Goal: Task Accomplishment & Management: Manage account settings

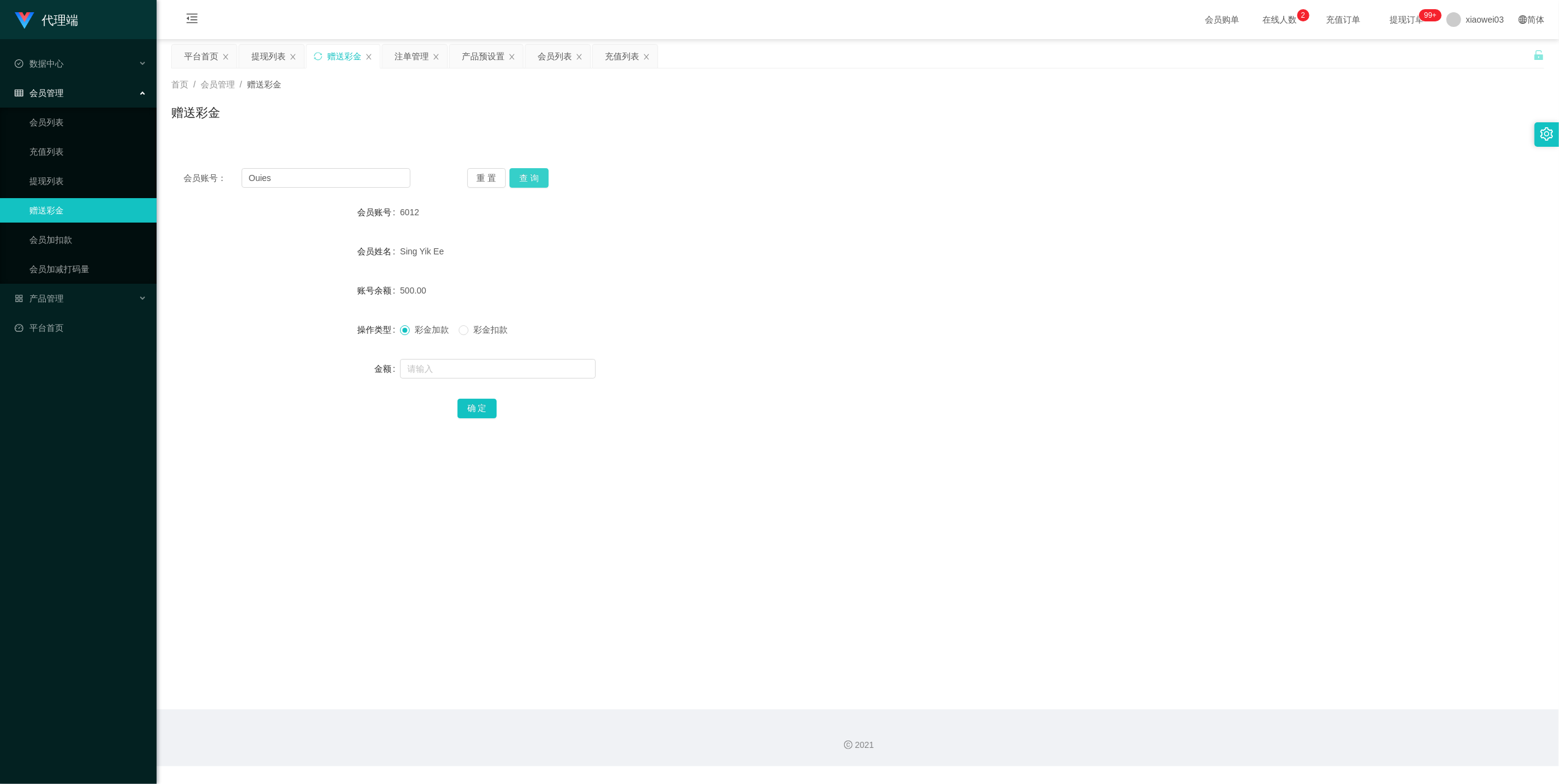
type input "Ouies"
click at [534, 177] on button "查 询" at bounding box center [529, 177] width 39 height 19
click at [480, 362] on input "text" at bounding box center [497, 368] width 196 height 19
type input "30"
click at [482, 397] on div "确 定" at bounding box center [858, 407] width 801 height 24
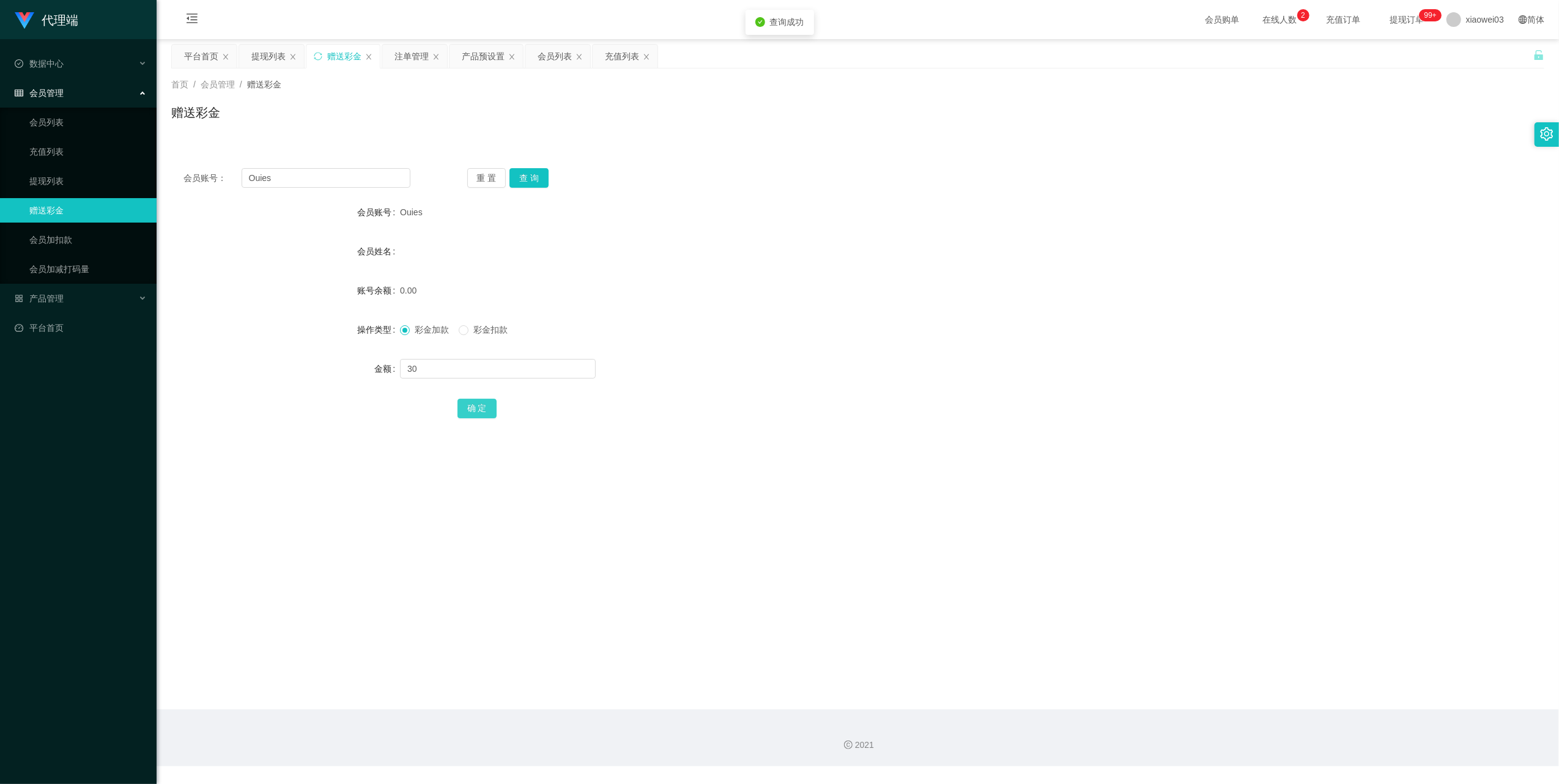
click at [478, 413] on button "确 定" at bounding box center [477, 408] width 39 height 19
click at [477, 56] on div "产品预设置" at bounding box center [483, 56] width 43 height 24
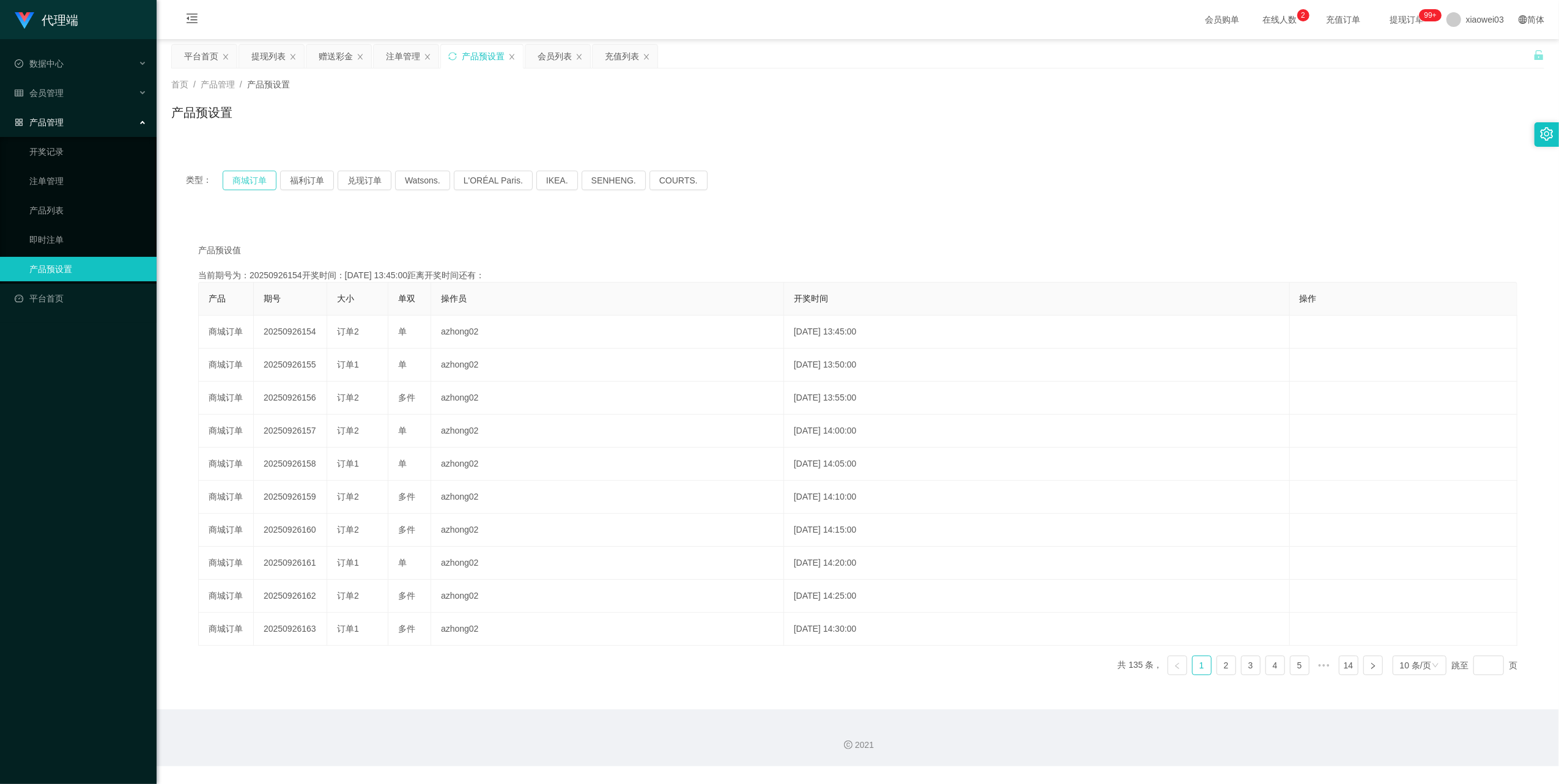
click at [271, 184] on button "商城订单" at bounding box center [250, 180] width 54 height 19
click at [455, 55] on icon "图标: sync" at bounding box center [453, 56] width 8 height 8
click at [250, 185] on button "商城订单" at bounding box center [250, 180] width 54 height 19
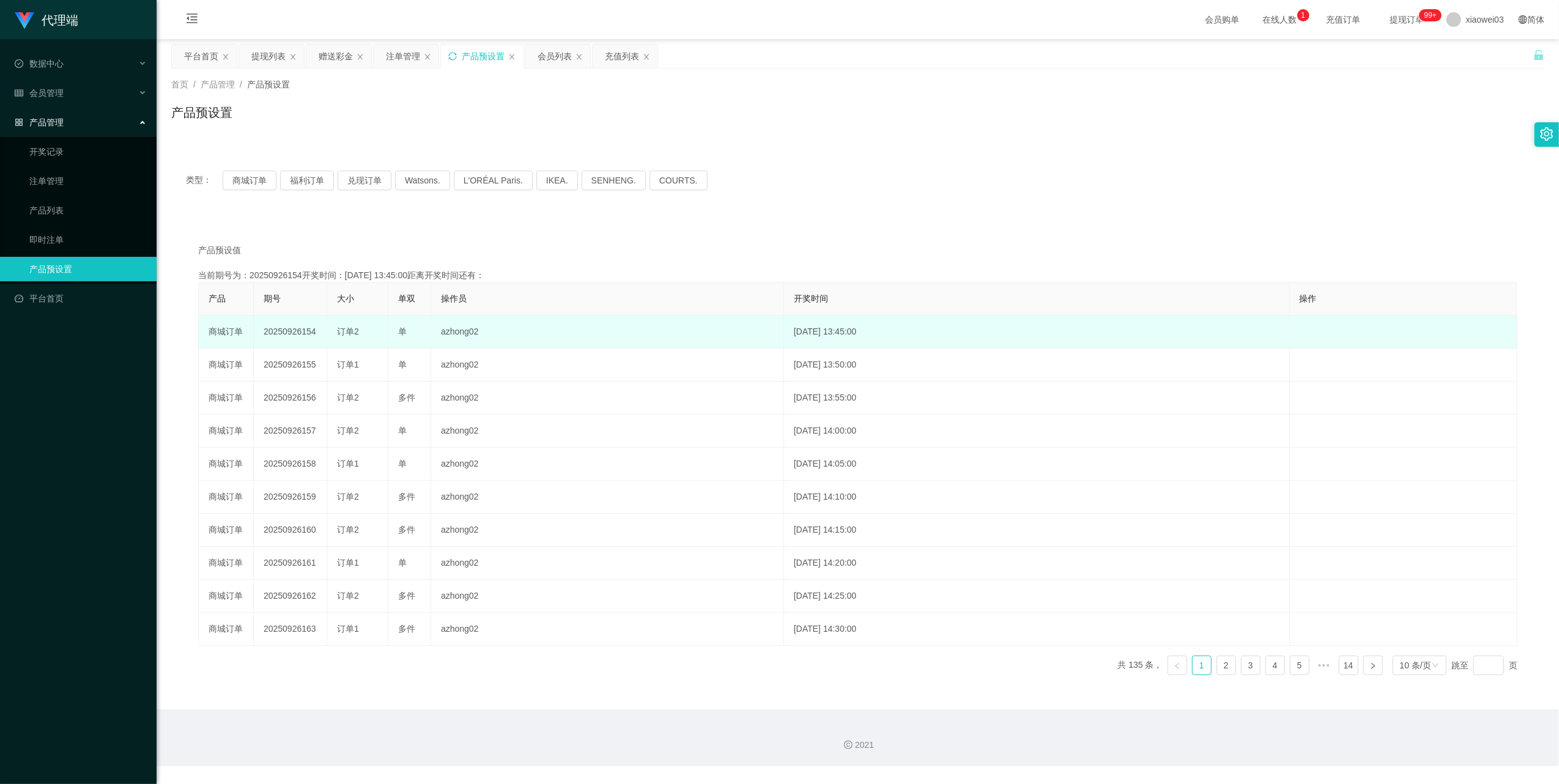
click at [293, 326] on td "20250926154" at bounding box center [290, 331] width 73 height 33
copy td "20250926154"
click at [296, 333] on td "20250926154" at bounding box center [290, 331] width 73 height 33
click at [293, 333] on td "20250926154" at bounding box center [290, 331] width 73 height 33
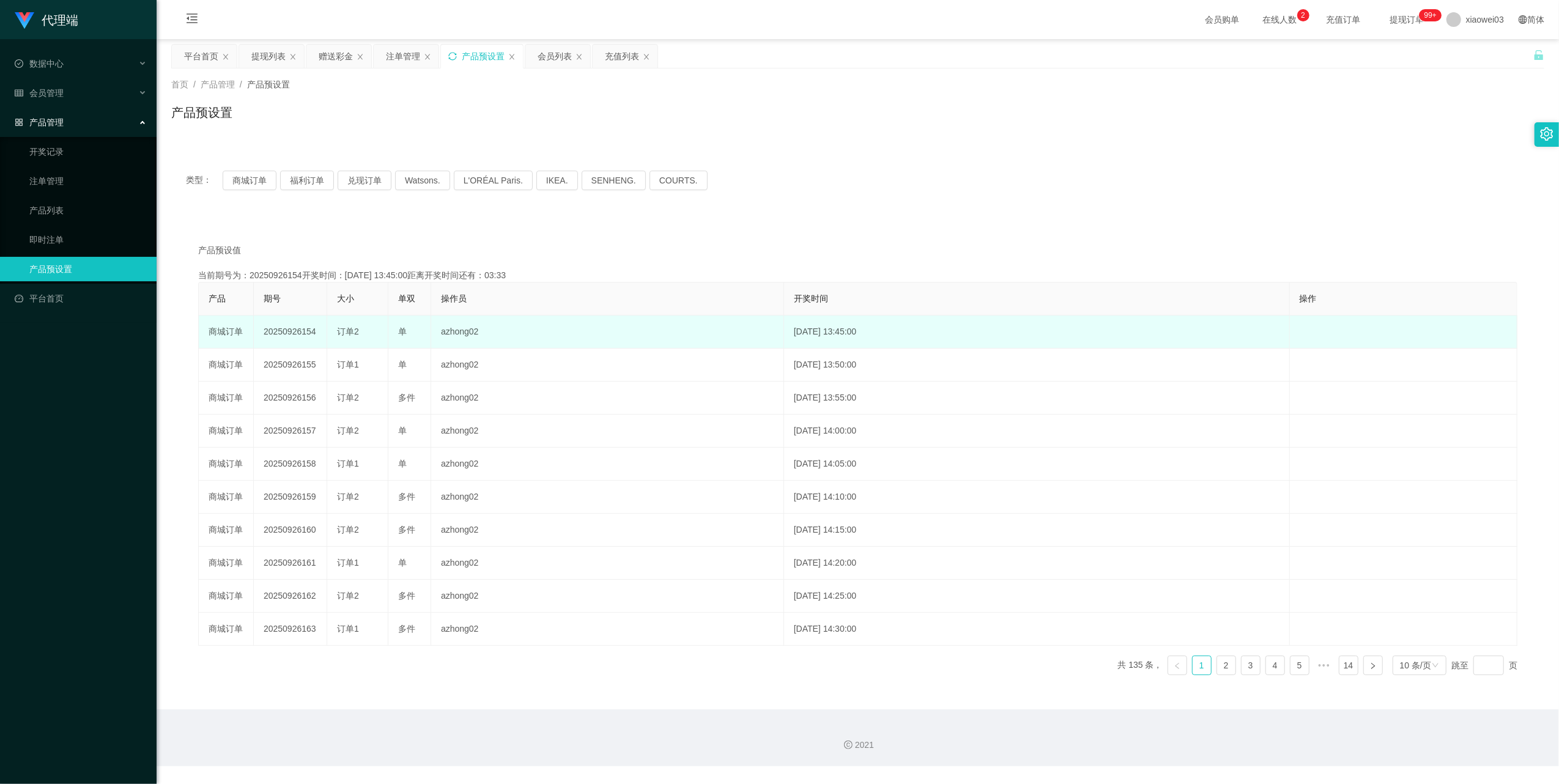
click at [293, 333] on td "20250926154" at bounding box center [290, 331] width 73 height 33
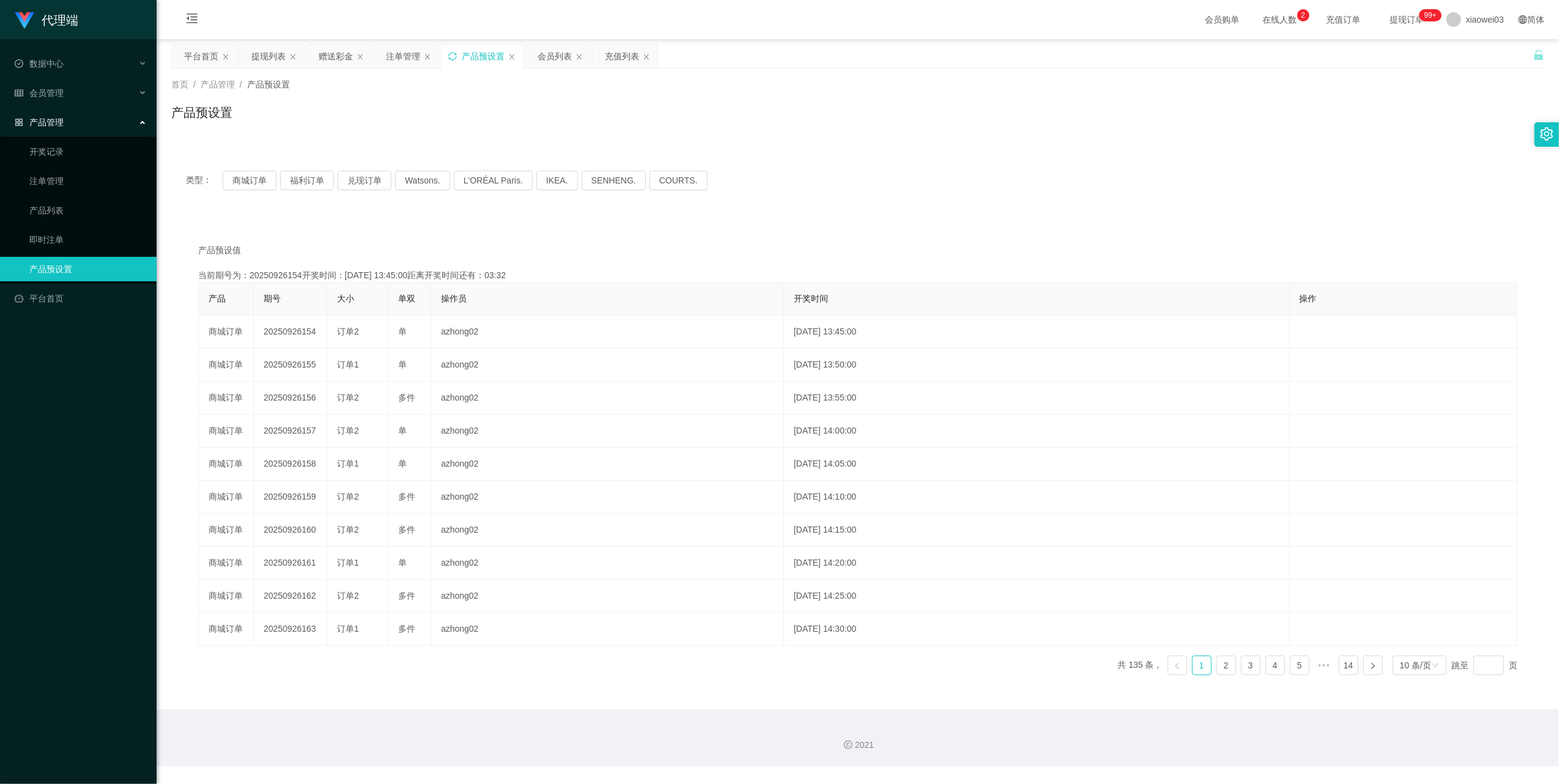
copy td "20250926154"
click at [262, 169] on div "类型： 商城订单 福利订单 兑现订单 Watsons. L'ORÉAL Paris. IKEA. [GEOGRAPHIC_DATA]. COURTS." at bounding box center [857, 180] width 1374 height 49
click at [257, 182] on button "商城订单" at bounding box center [250, 180] width 54 height 19
click at [405, 54] on div "注单管理" at bounding box center [403, 56] width 35 height 24
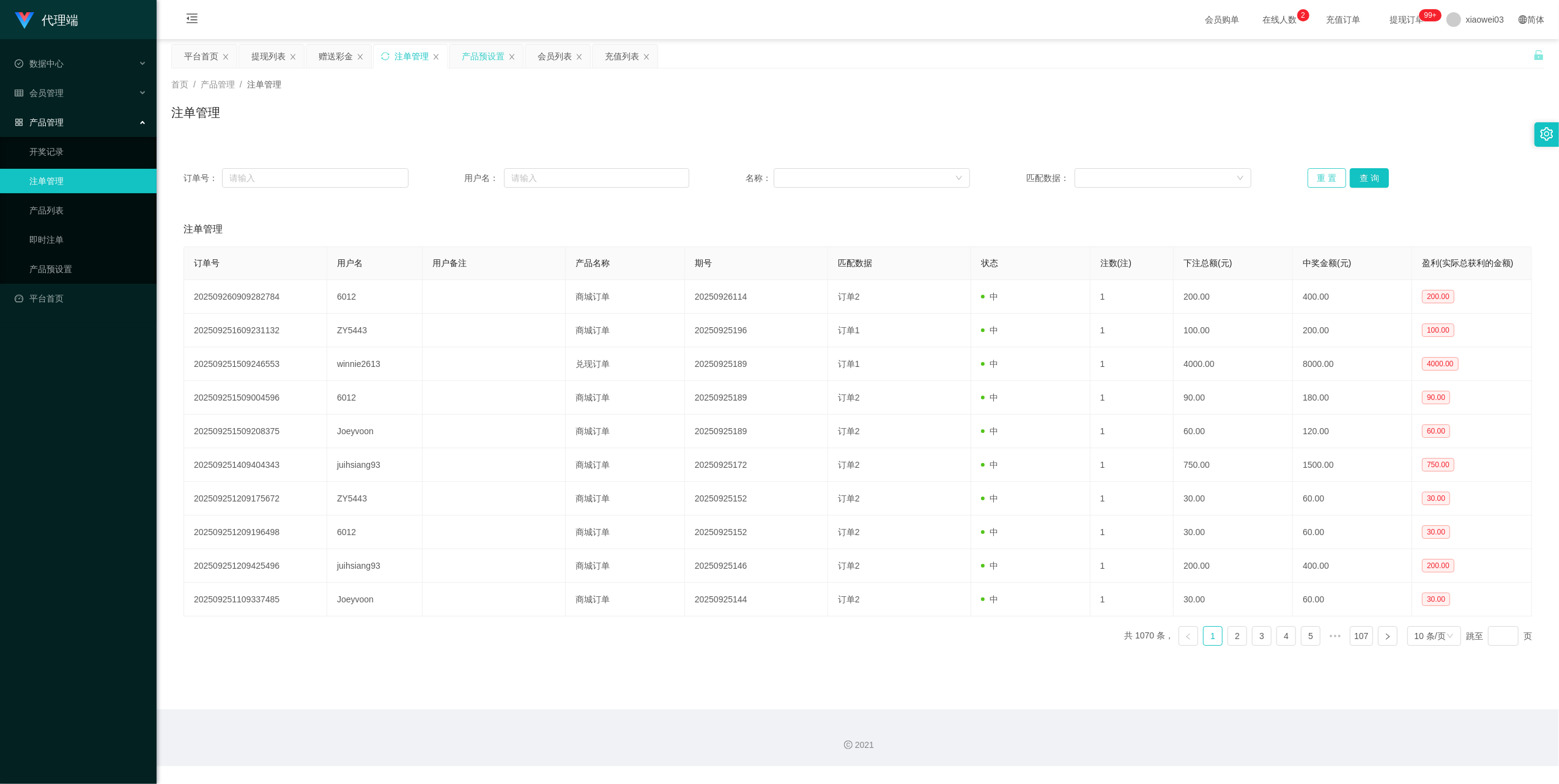
click at [1309, 177] on button "重 置" at bounding box center [1327, 177] width 39 height 19
click at [1318, 181] on button "重 置" at bounding box center [1327, 177] width 39 height 19
click at [1310, 177] on button "重 置" at bounding box center [1327, 177] width 39 height 19
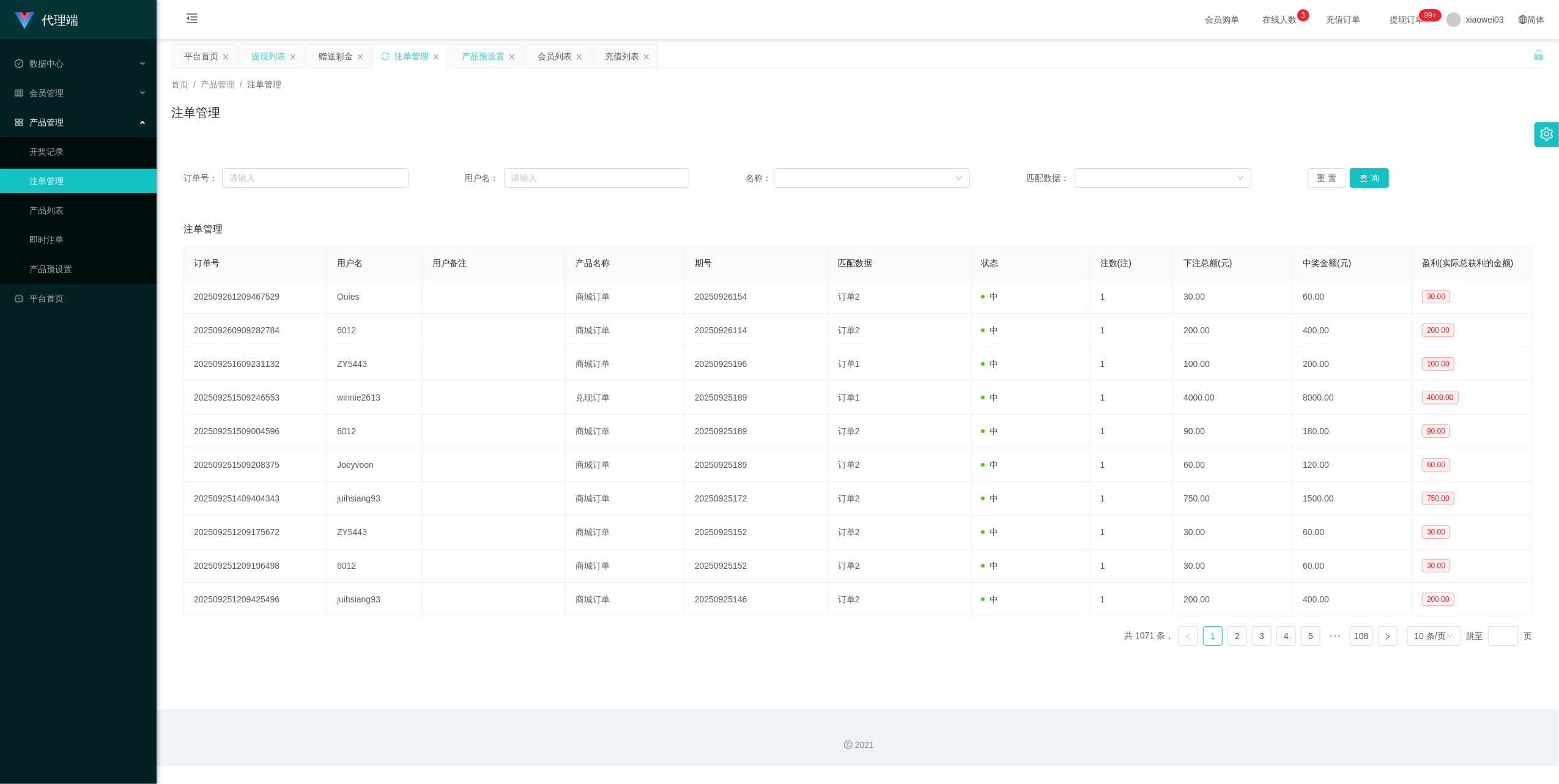
click at [271, 56] on div "提现列表" at bounding box center [268, 56] width 35 height 24
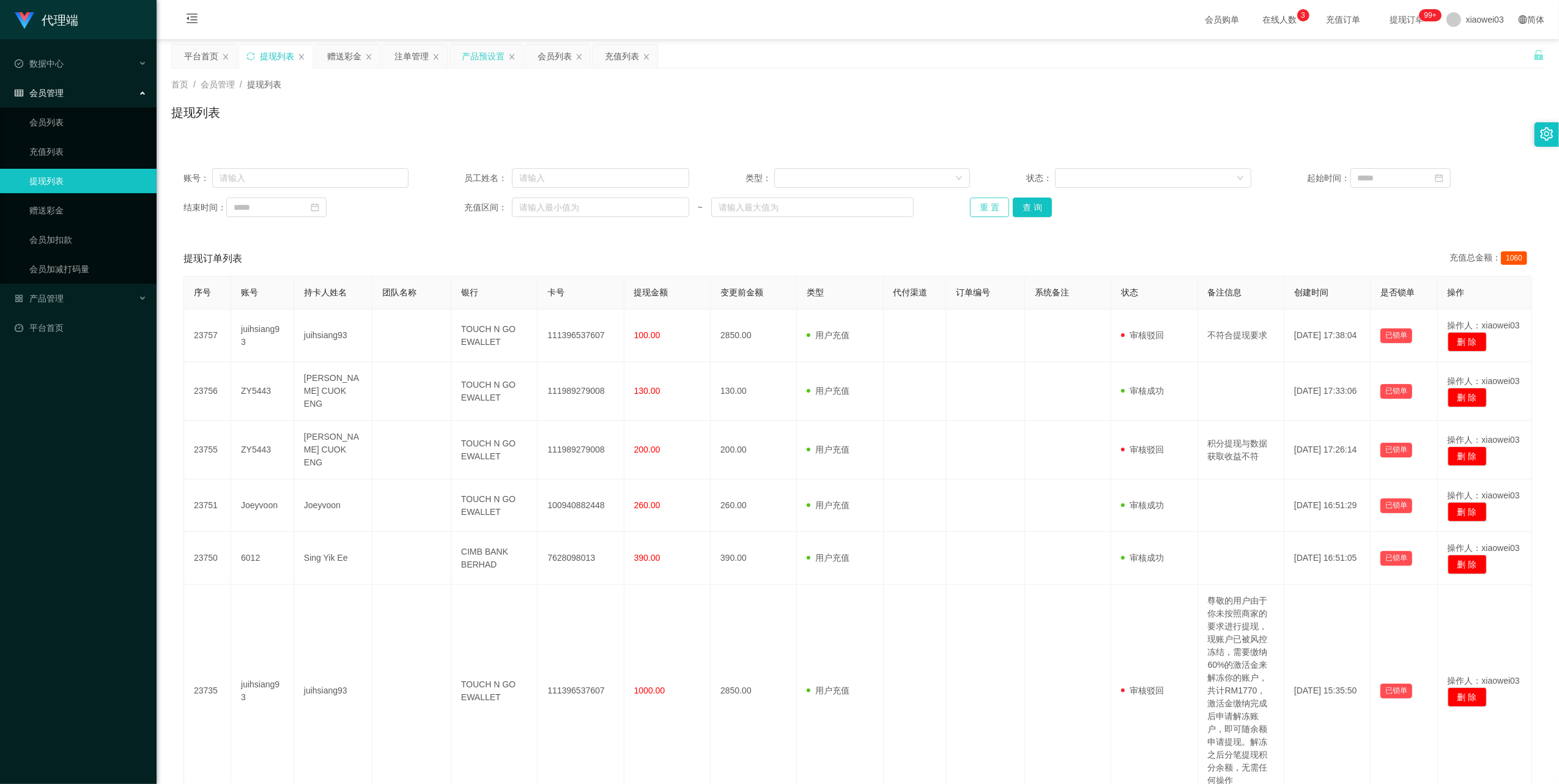
click at [989, 206] on button "重 置" at bounding box center [989, 207] width 39 height 19
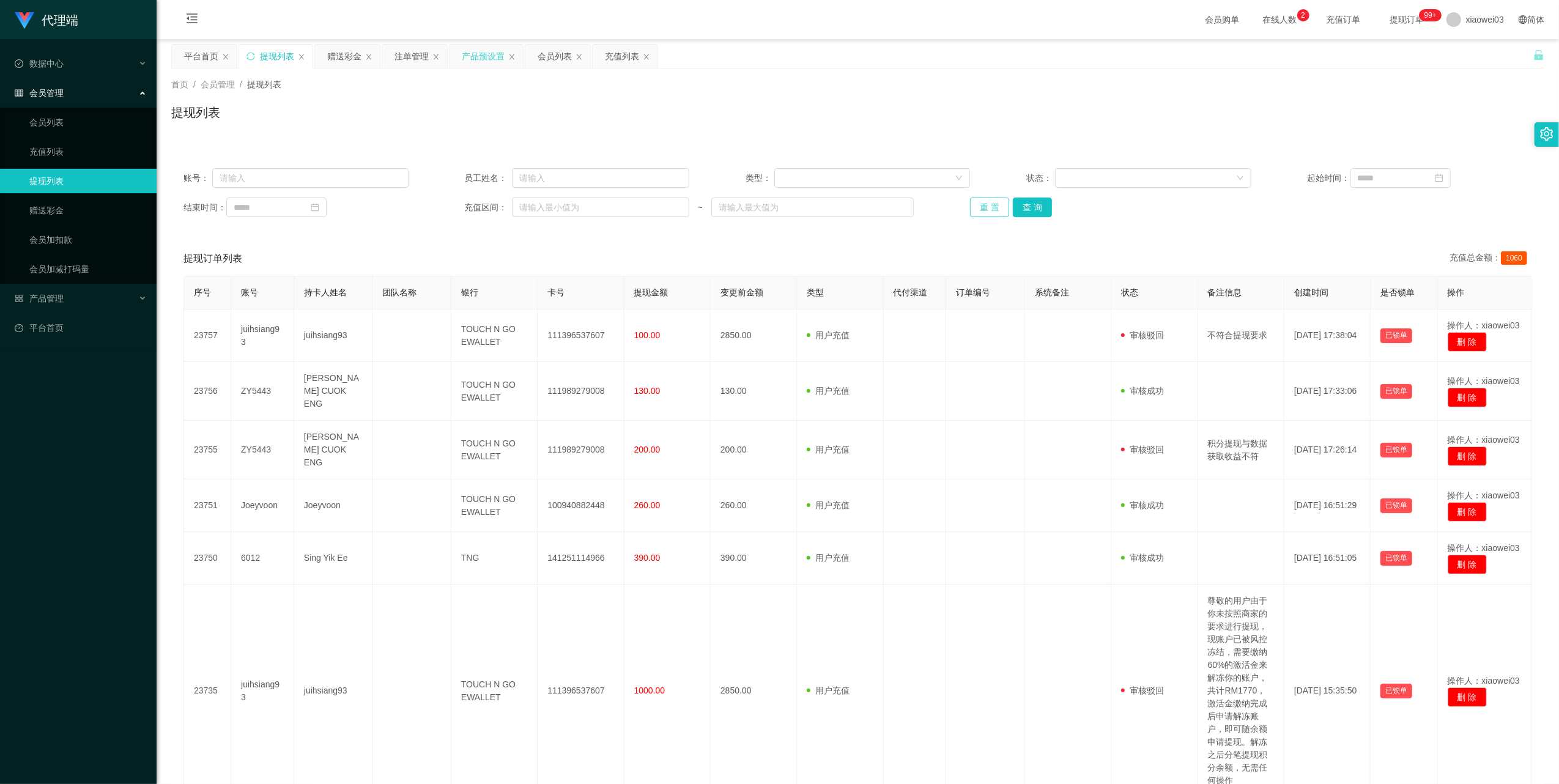
click at [981, 215] on button "重 置" at bounding box center [989, 207] width 39 height 19
click at [248, 56] on icon "图标: sync" at bounding box center [250, 56] width 8 height 8
click at [994, 206] on button "重 置" at bounding box center [989, 207] width 39 height 19
click at [981, 204] on button "重 置" at bounding box center [989, 207] width 39 height 19
click at [1029, 215] on button "查 询" at bounding box center [1032, 207] width 39 height 19
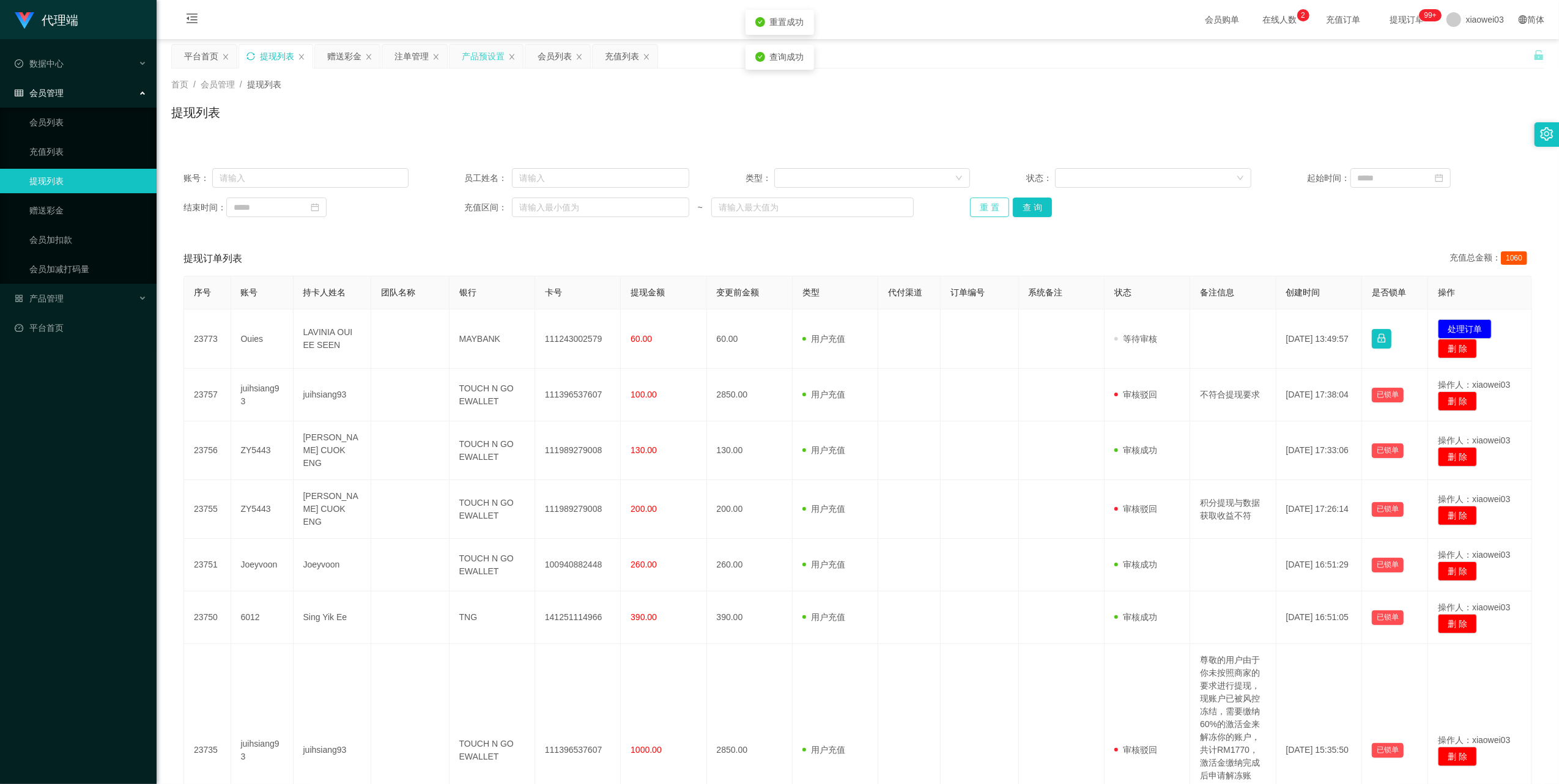
click at [992, 201] on button "重 置" at bounding box center [989, 207] width 39 height 19
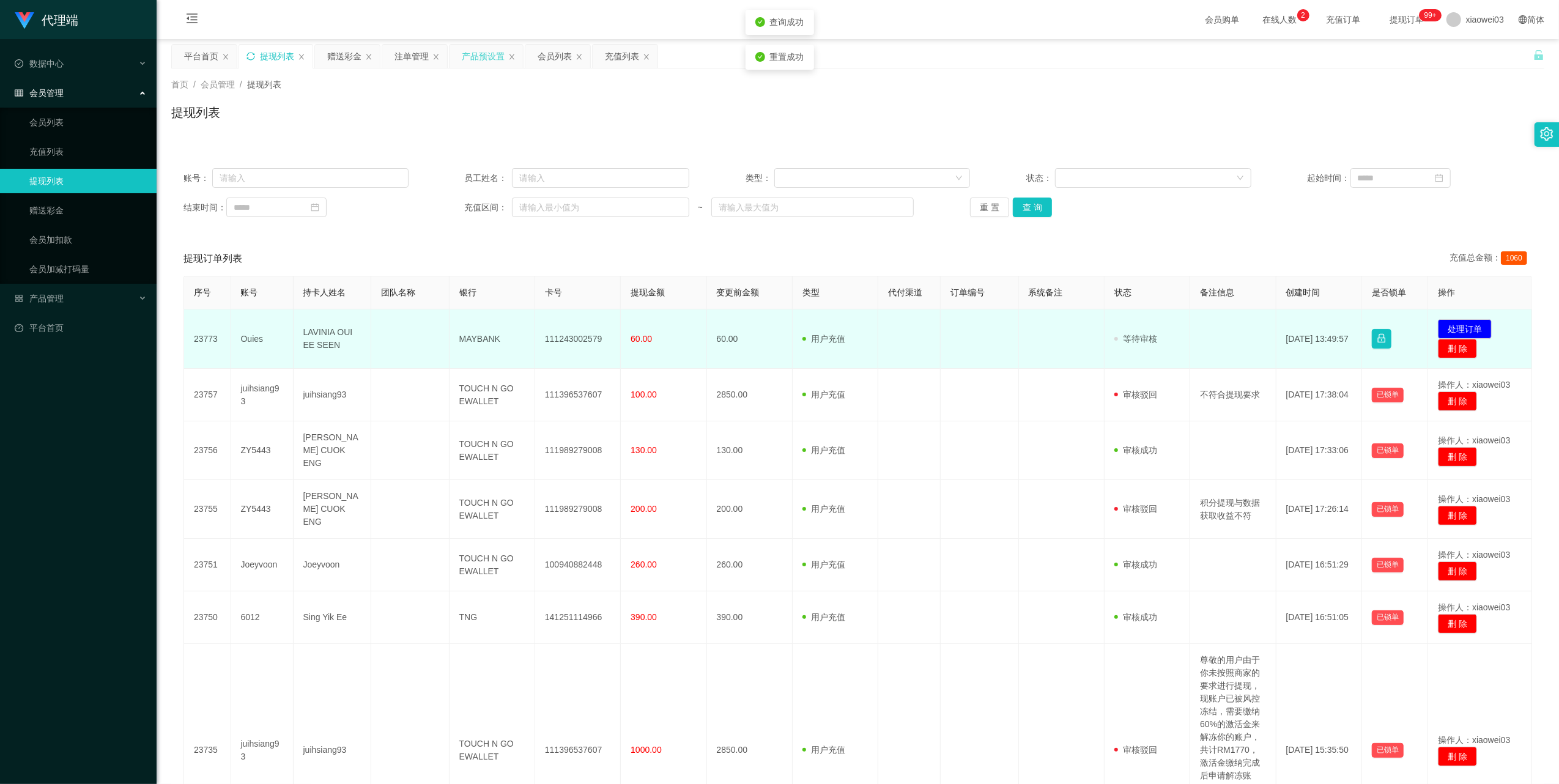
click at [583, 337] on td "111243002579" at bounding box center [578, 339] width 86 height 59
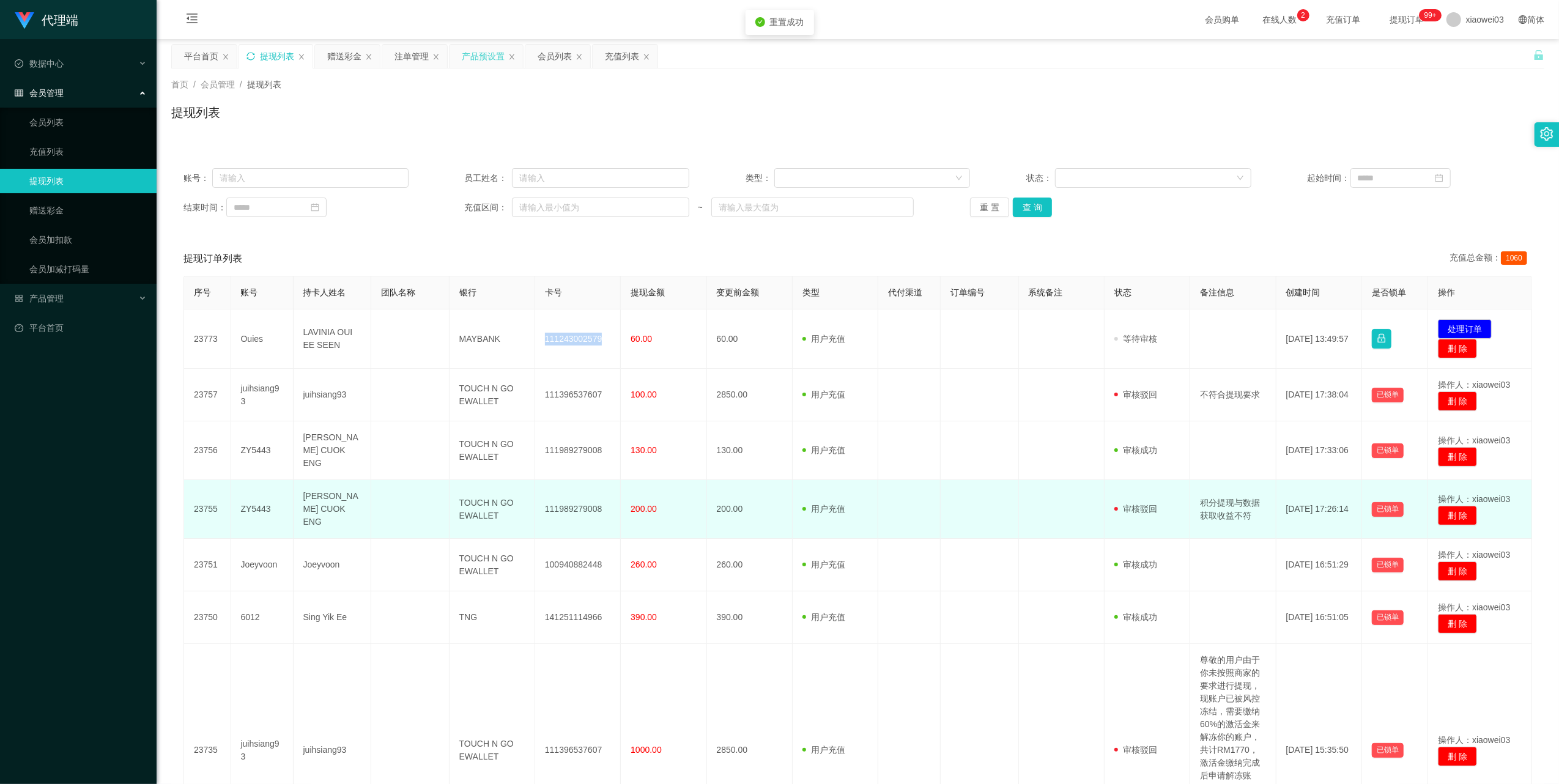
copy td "111243002579"
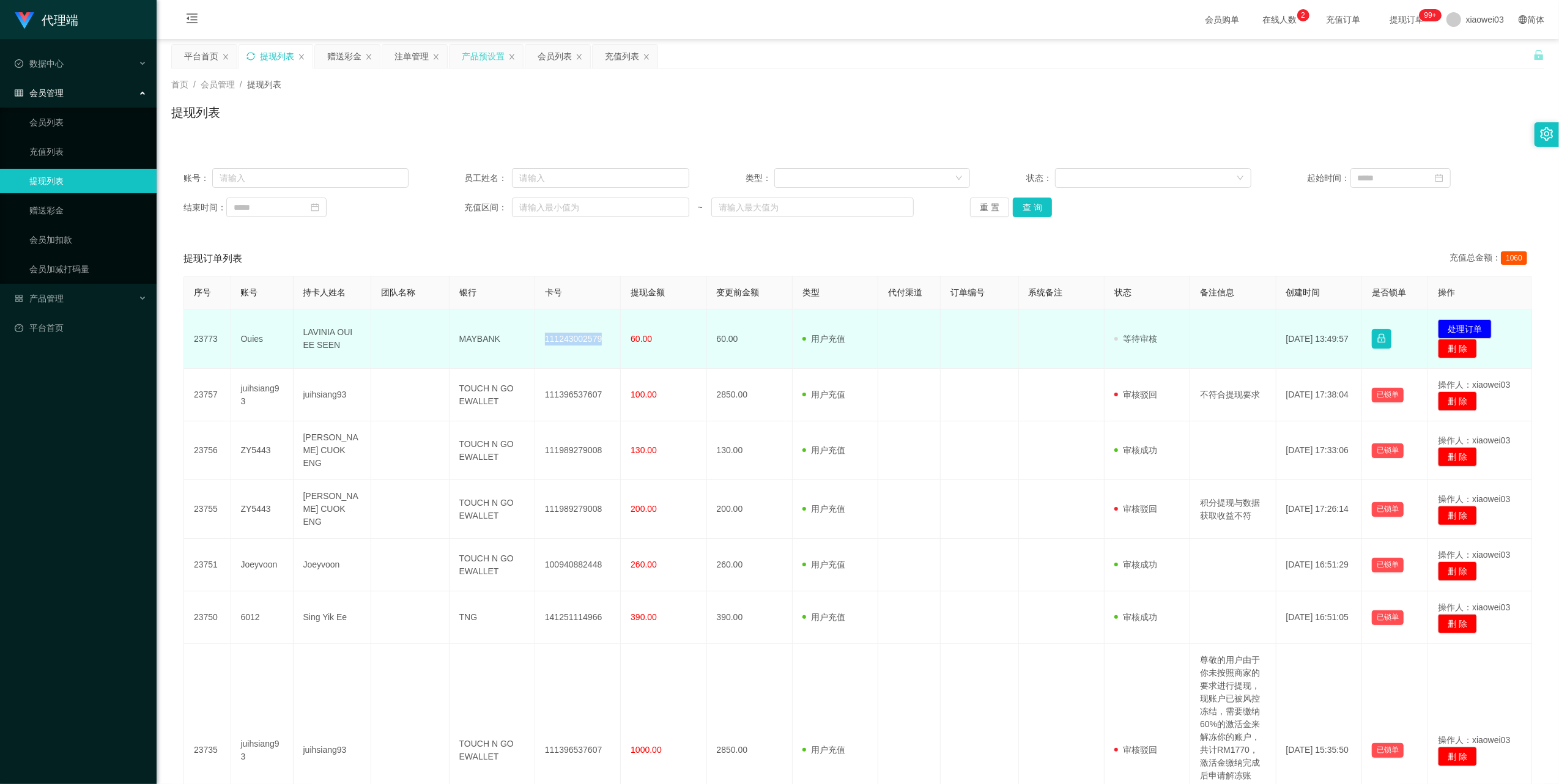
click at [480, 339] on td "MAYBANK" at bounding box center [492, 339] width 86 height 59
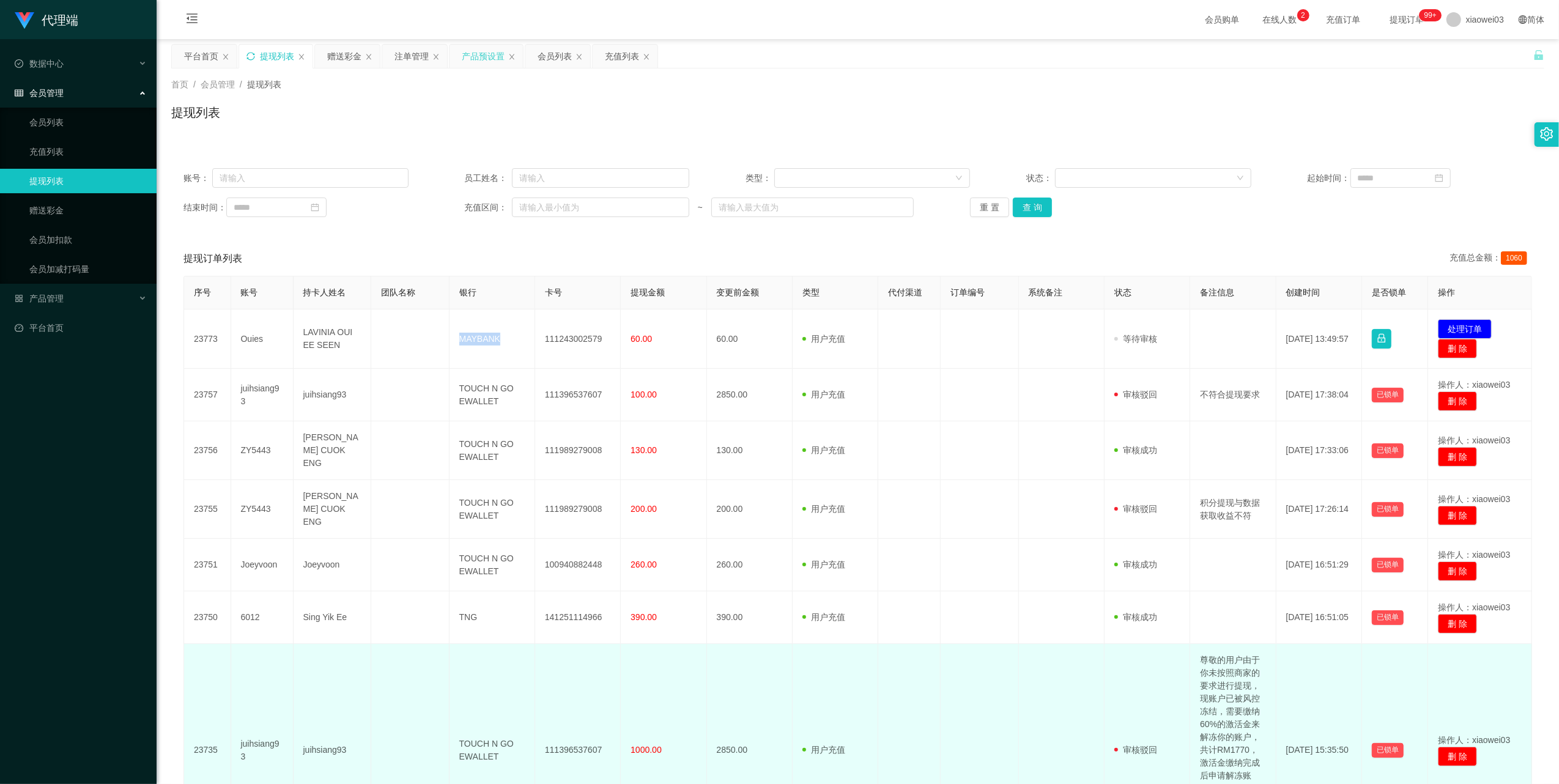
copy td "MAYBANK"
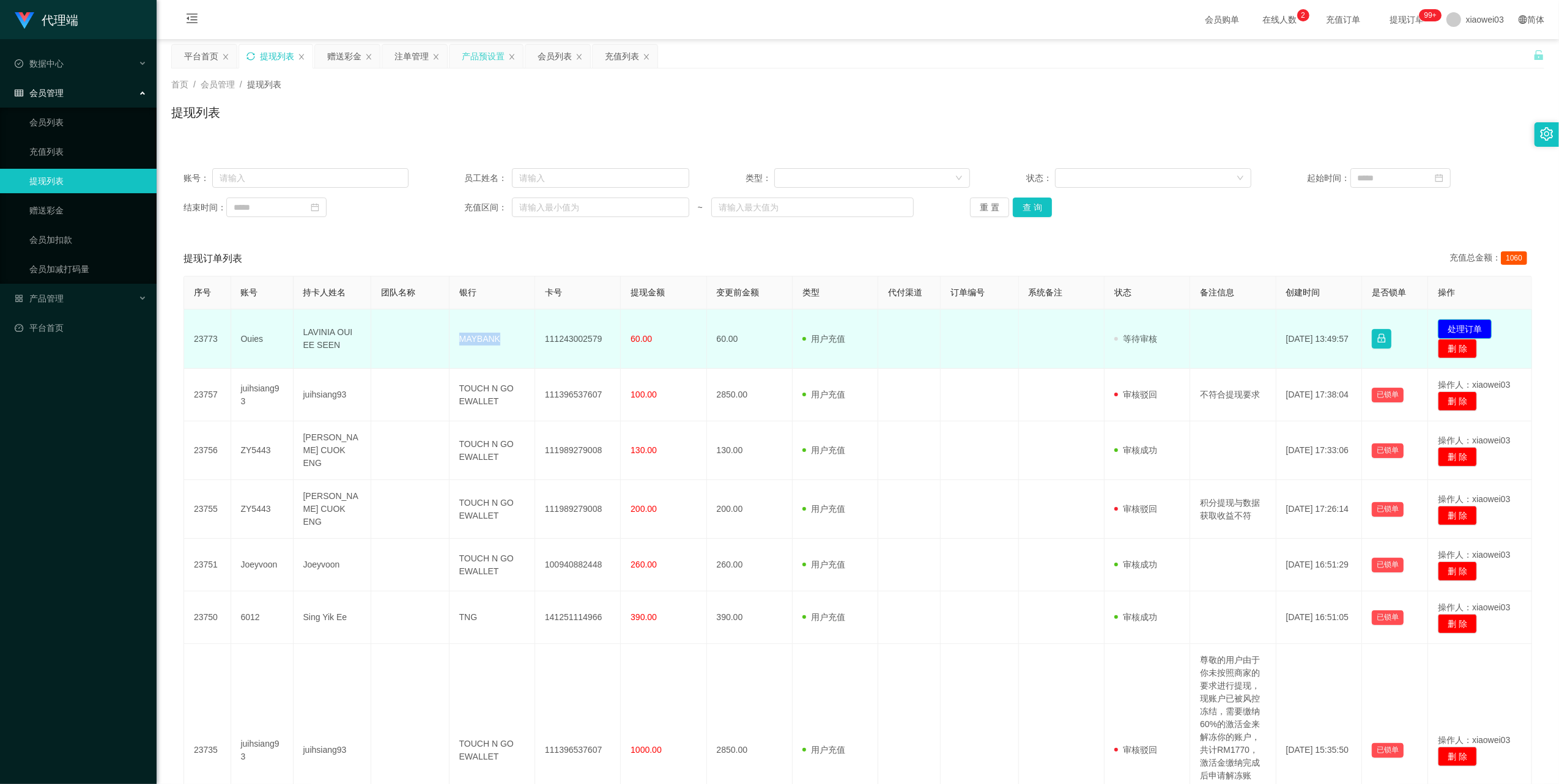
click at [1444, 324] on button "处理订单" at bounding box center [1465, 329] width 54 height 19
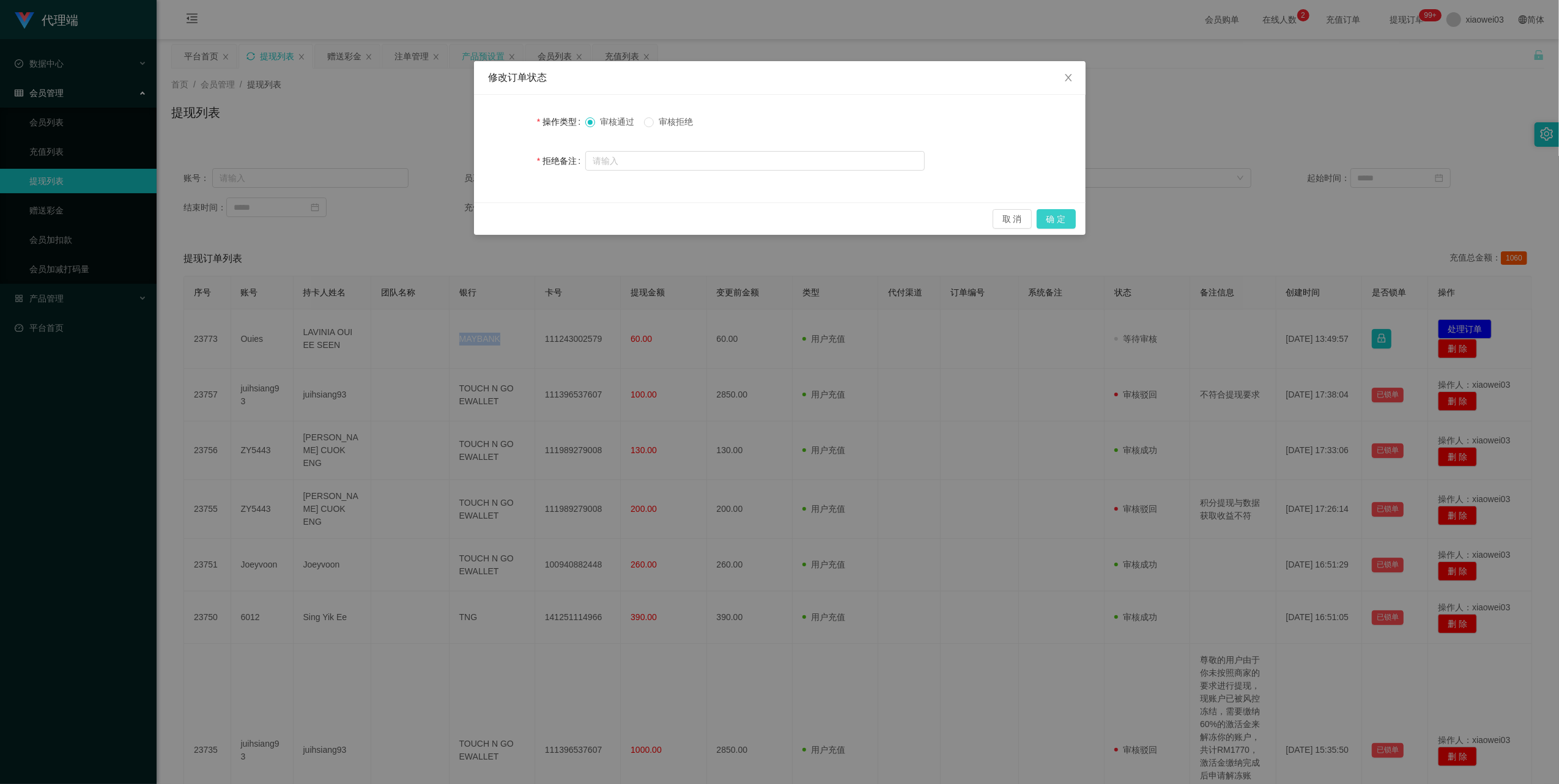
click at [1050, 222] on button "确 定" at bounding box center [1056, 218] width 39 height 19
